Goal: Task Accomplishment & Management: Use online tool/utility

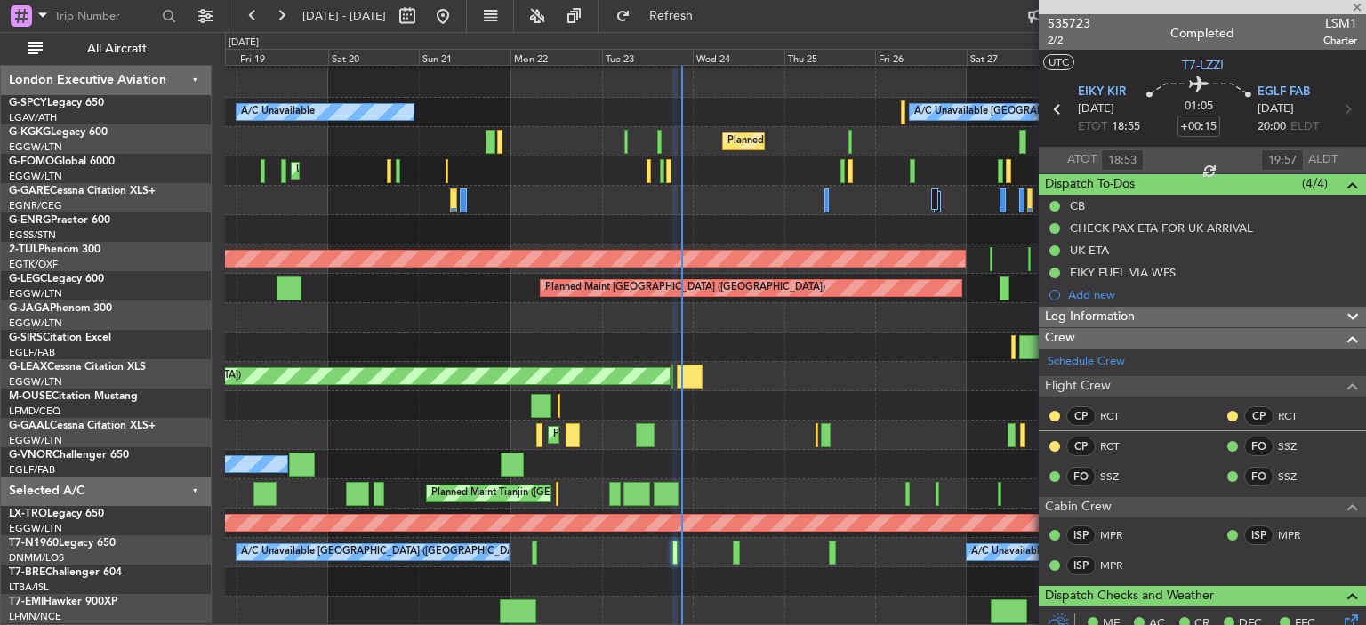
scroll to position [173, 0]
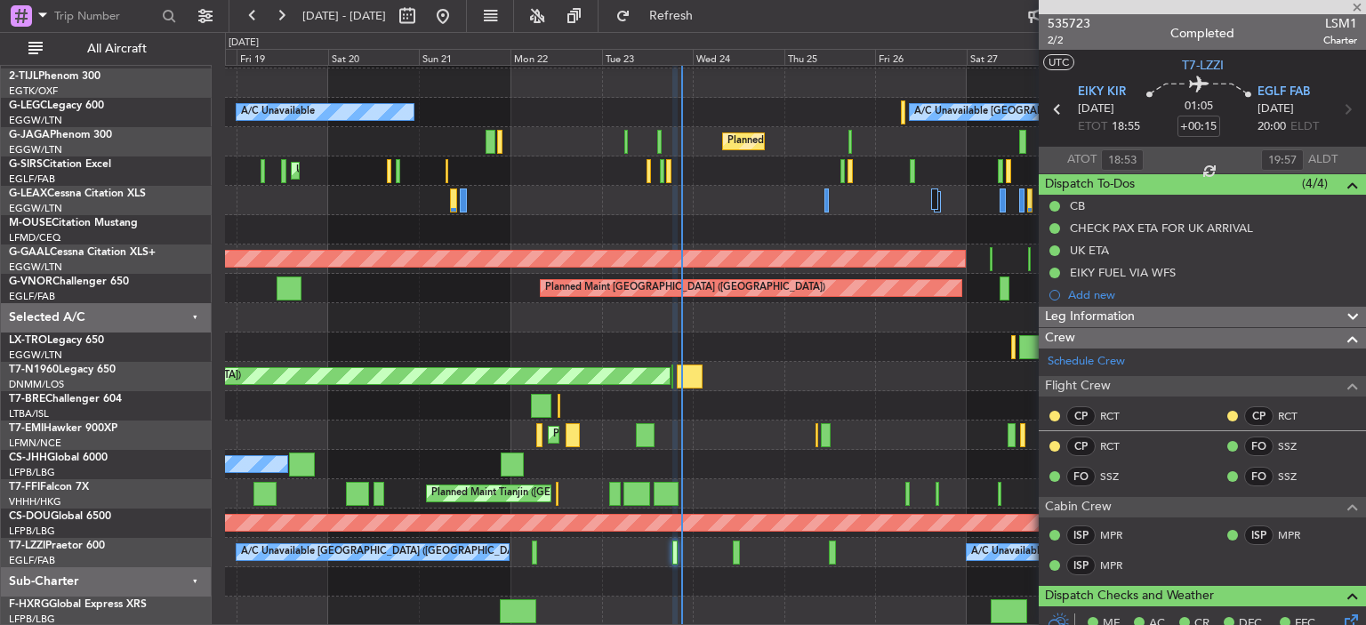
click at [1358, 6] on div at bounding box center [1202, 7] width 327 height 14
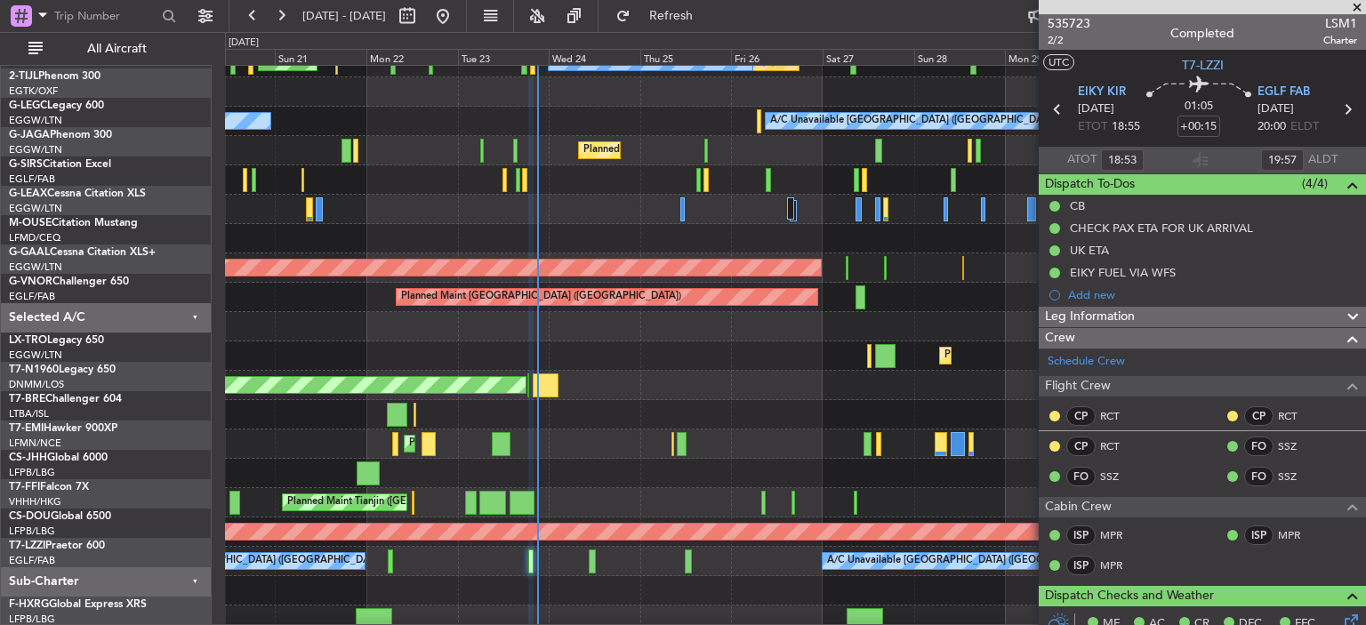
scroll to position [164, 0]
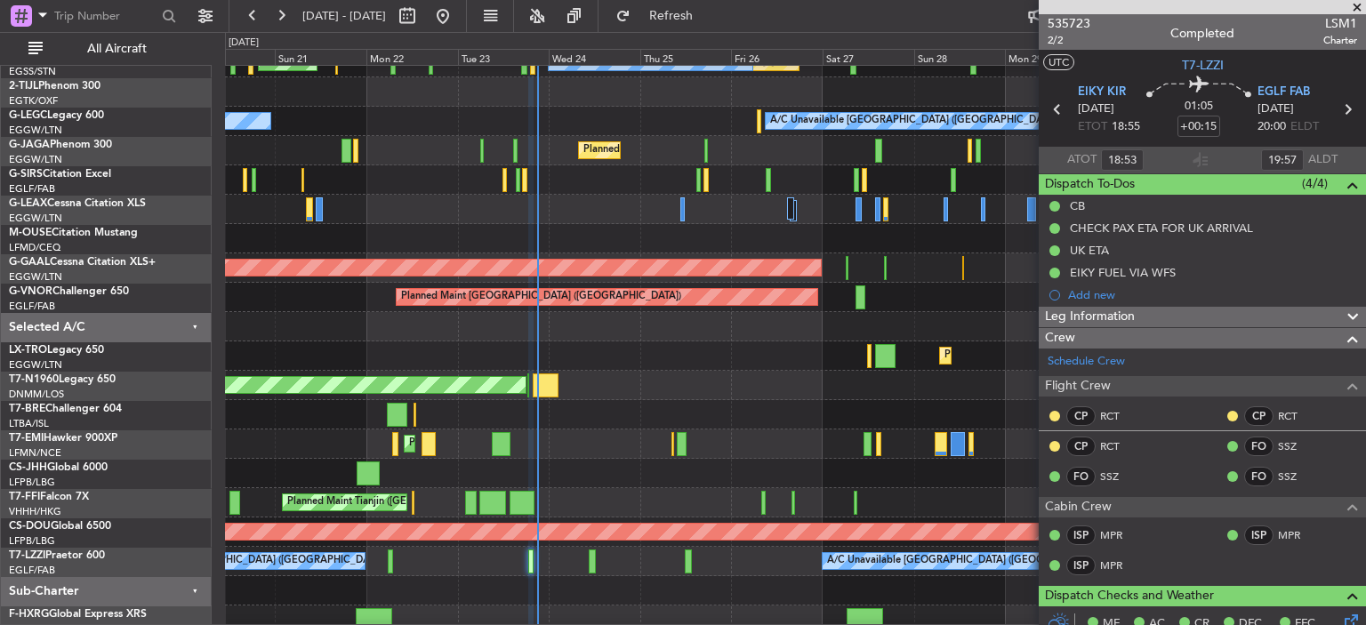
click at [694, 122] on div "A/C Unavailable [GEOGRAPHIC_DATA] ([GEOGRAPHIC_DATA]) A/C Unavailable" at bounding box center [795, 121] width 1140 height 29
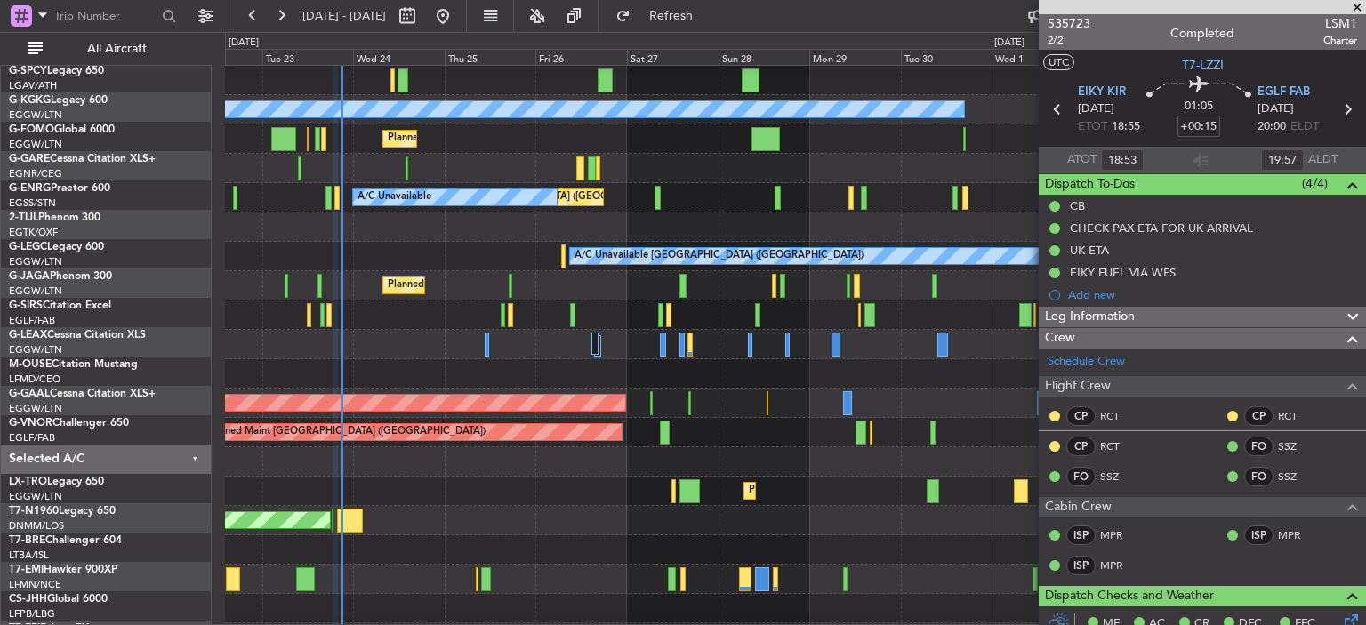
scroll to position [28, 0]
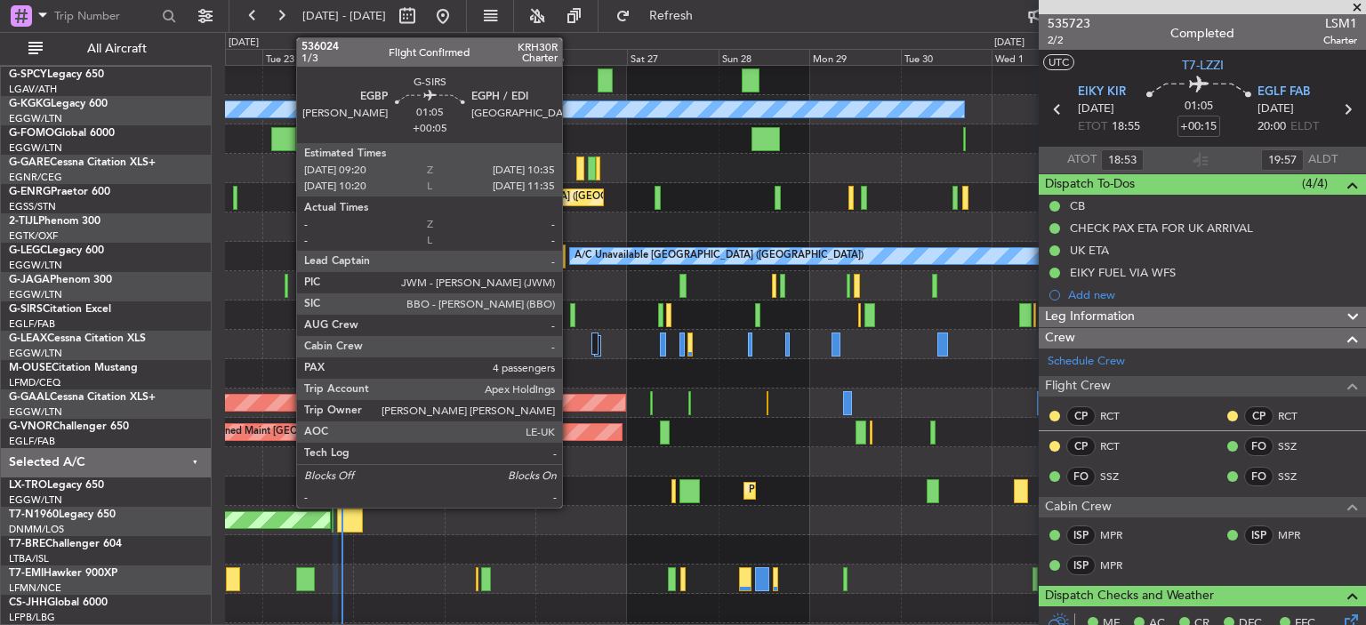
click at [570, 318] on div at bounding box center [572, 315] width 5 height 24
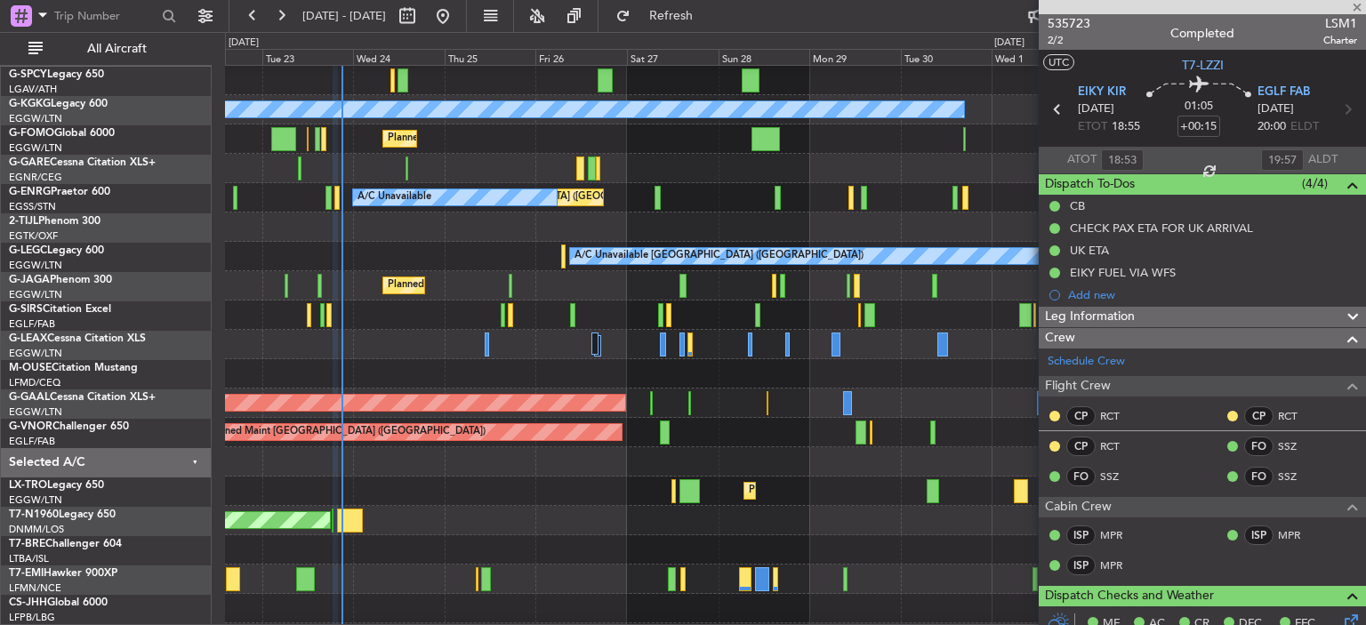
type input "+00:05"
type input "4"
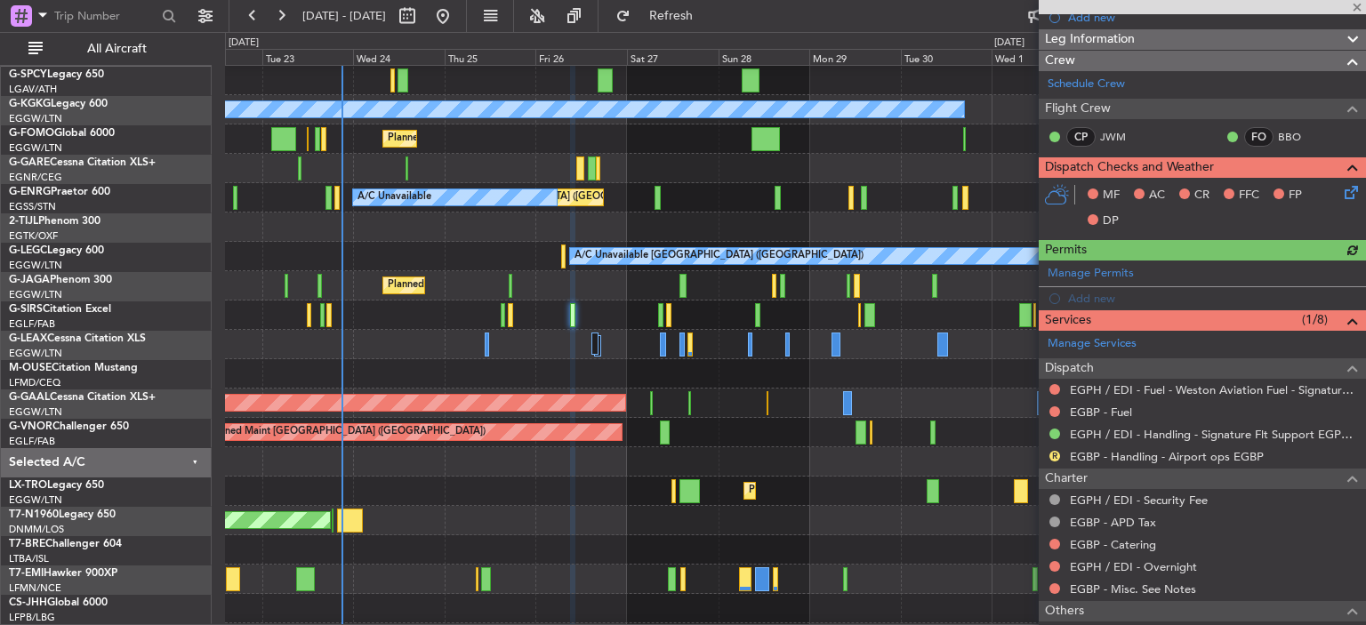
scroll to position [256, 0]
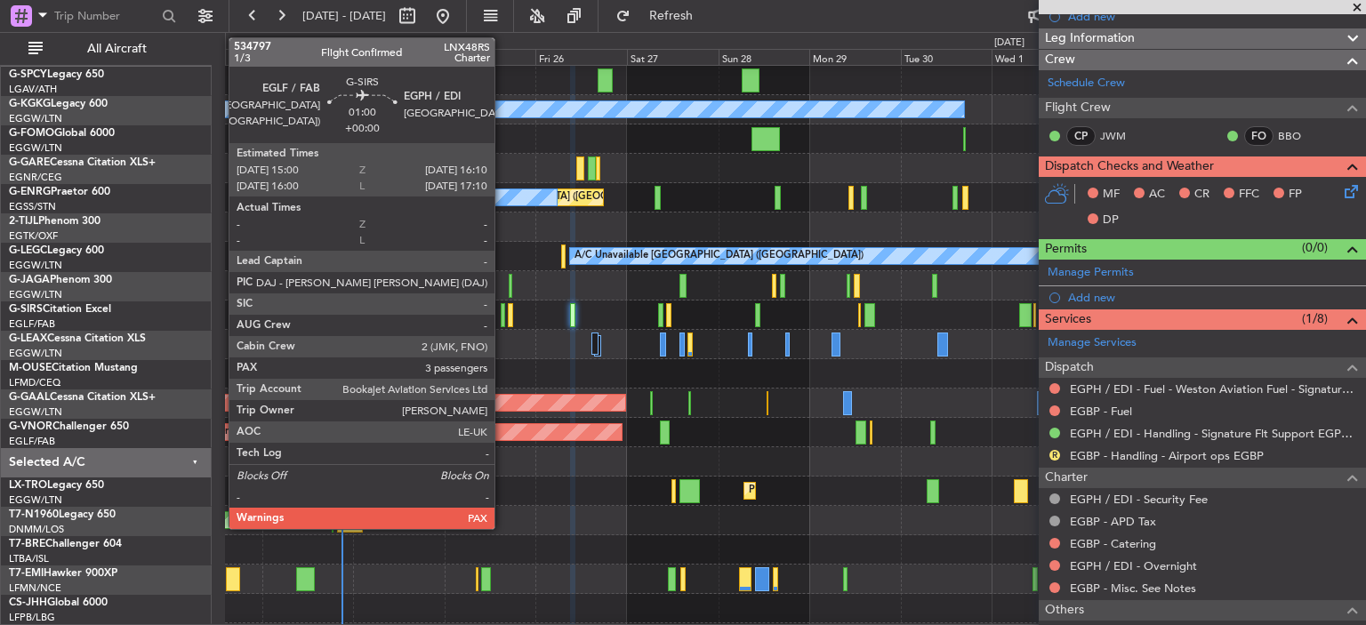
click at [503, 319] on div at bounding box center [503, 315] width 4 height 24
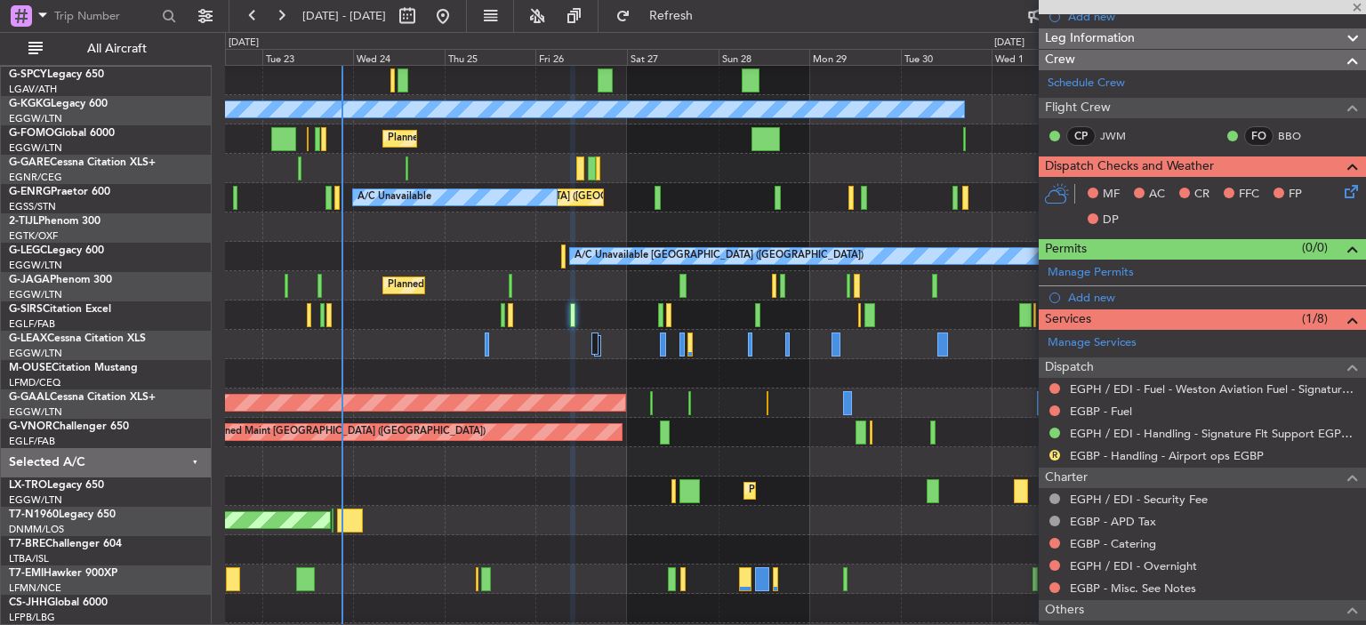
type input "5"
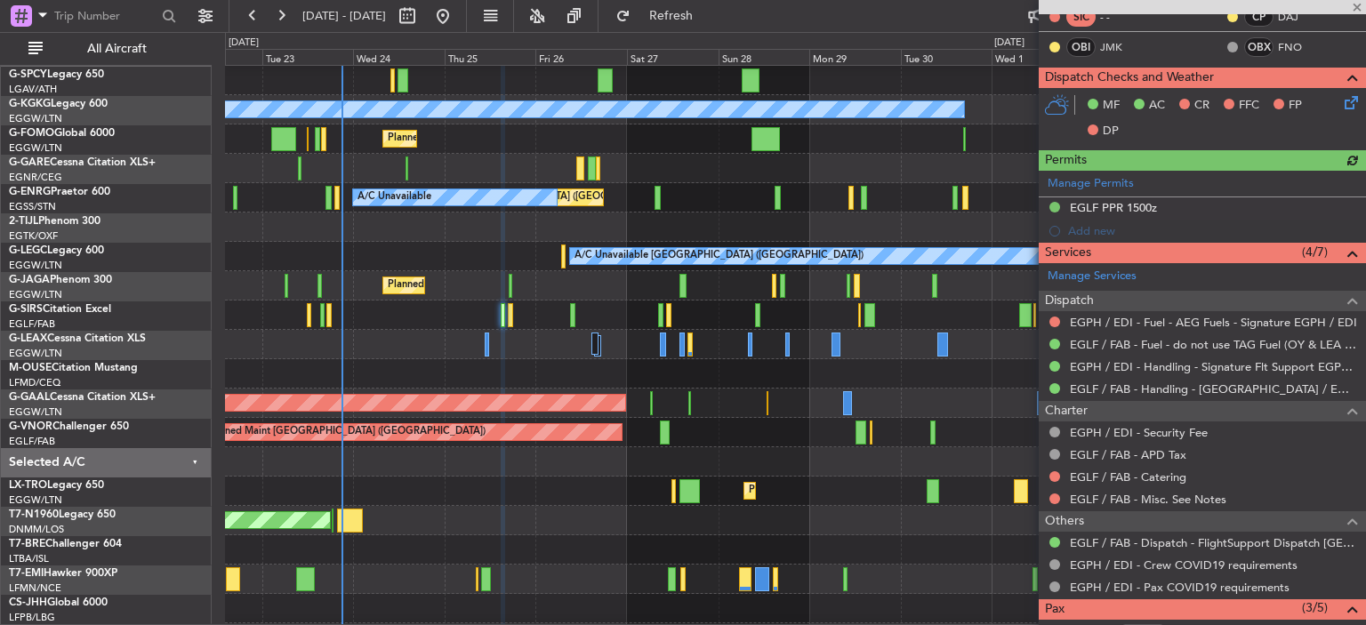
scroll to position [356, 0]
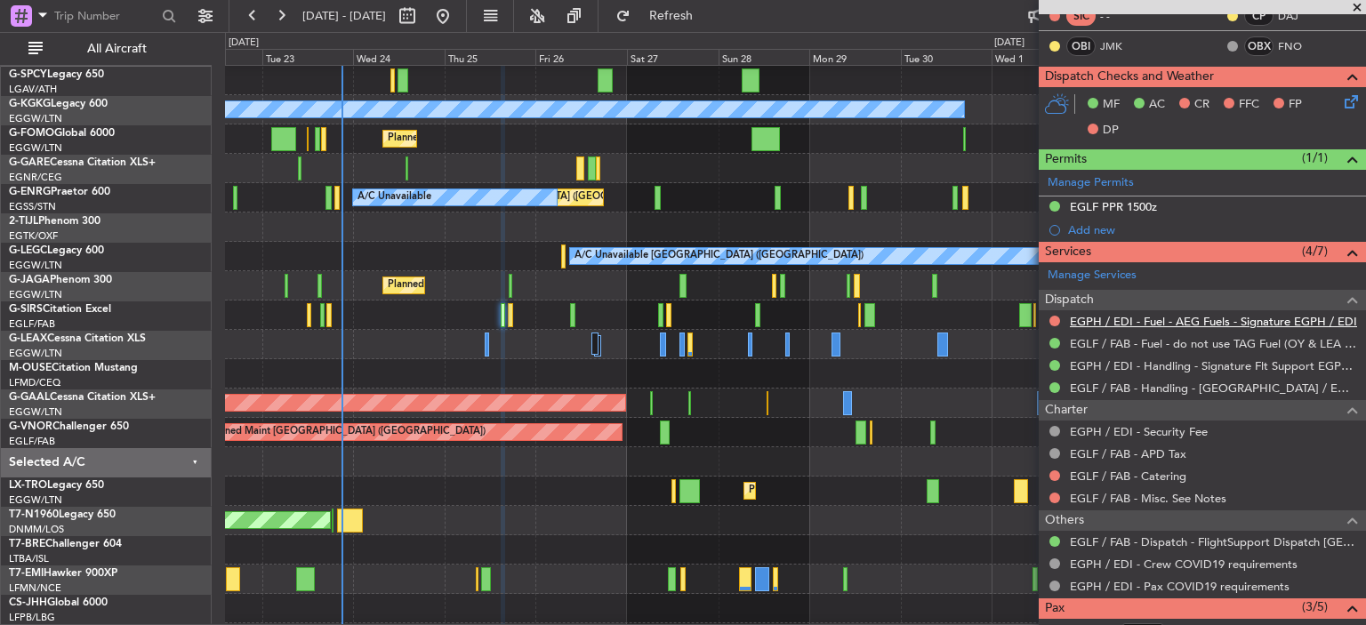
click at [1272, 317] on link "EGPH / EDI - Fuel - AEG Fuels - Signature EGPH / EDI" at bounding box center [1213, 321] width 287 height 15
